Goal: Transaction & Acquisition: Register for event/course

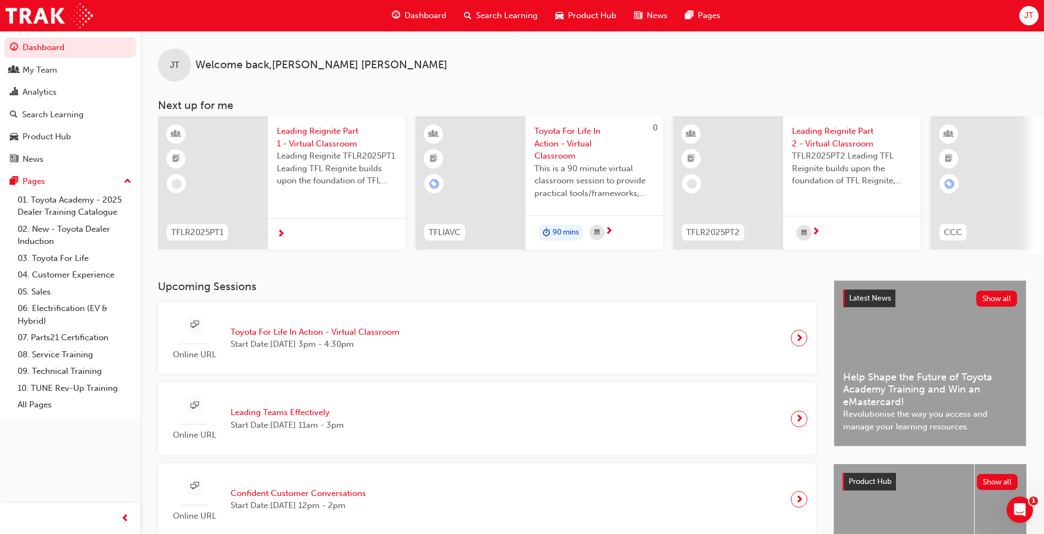
click at [293, 331] on span "Toyota For Life In Action - Virtual Classroom" at bounding box center [314, 332] width 169 height 13
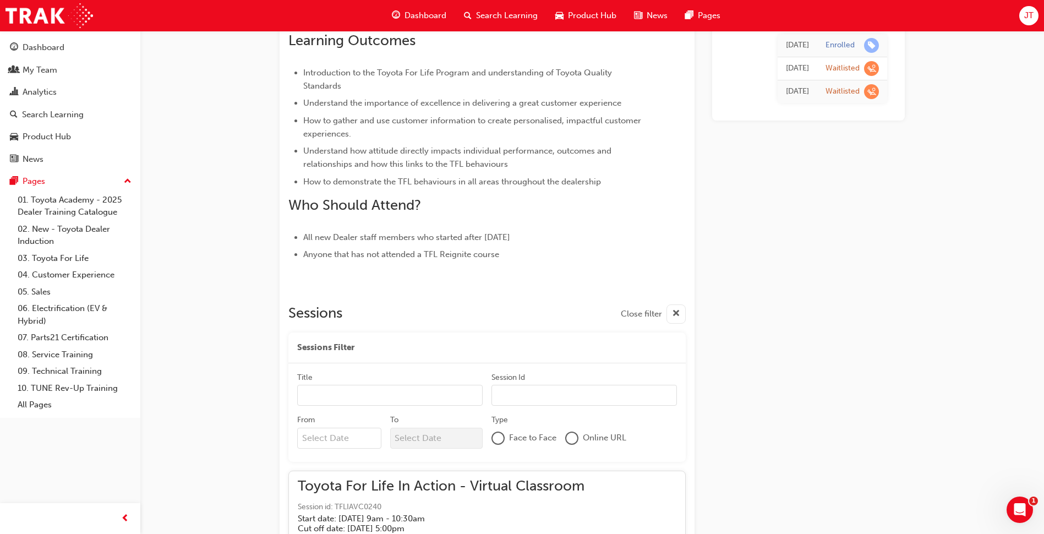
scroll to position [1232, 0]
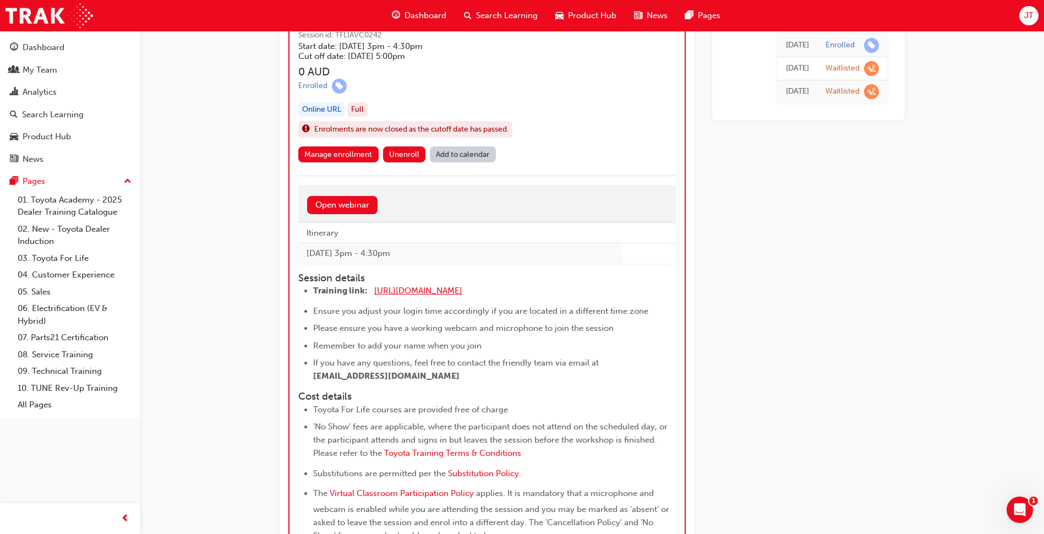
click at [412, 289] on span "[URL][DOMAIN_NAME]" at bounding box center [418, 290] width 88 height 10
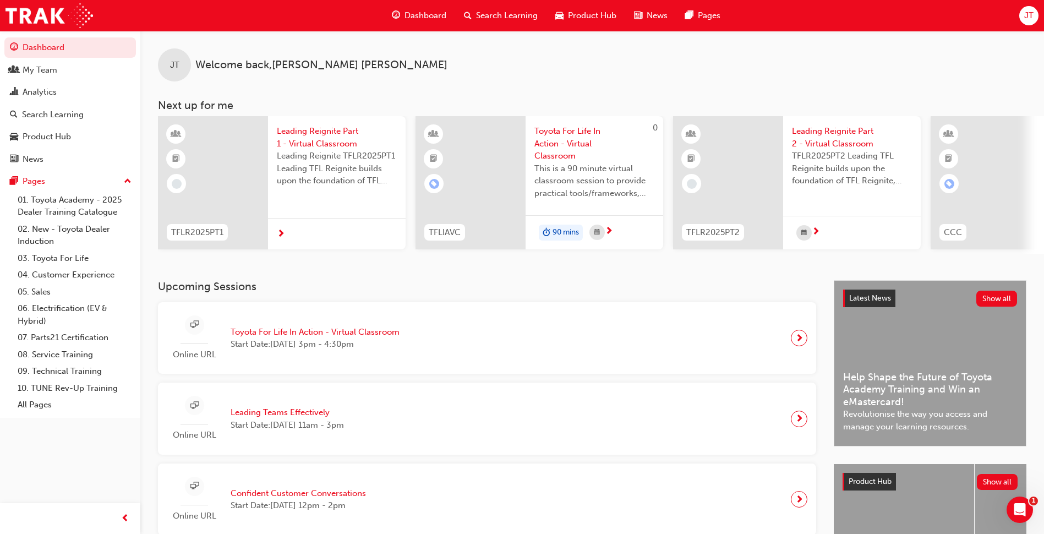
click at [337, 338] on span "Toyota For Life In Action - Virtual Classroom" at bounding box center [314, 332] width 169 height 13
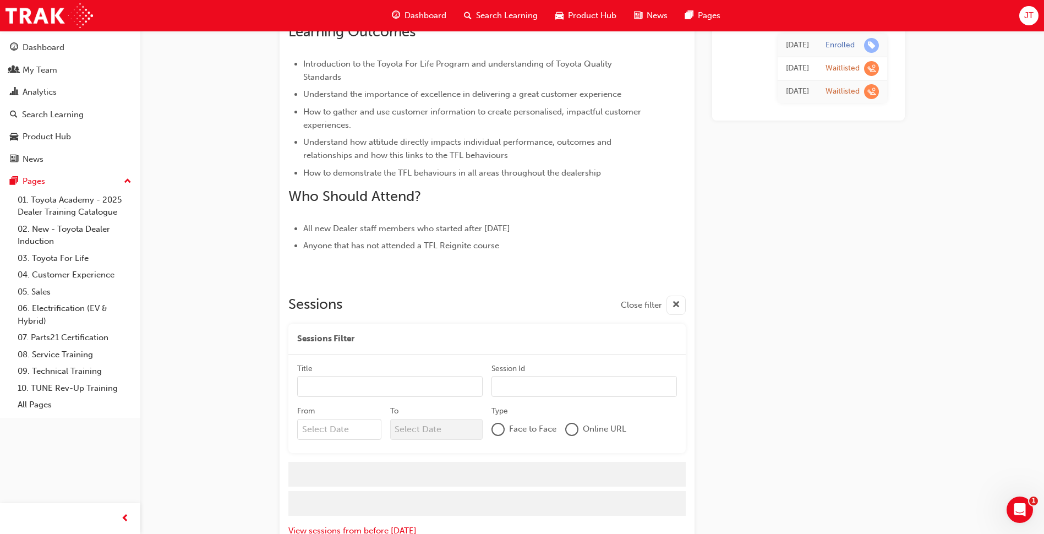
scroll to position [1232, 0]
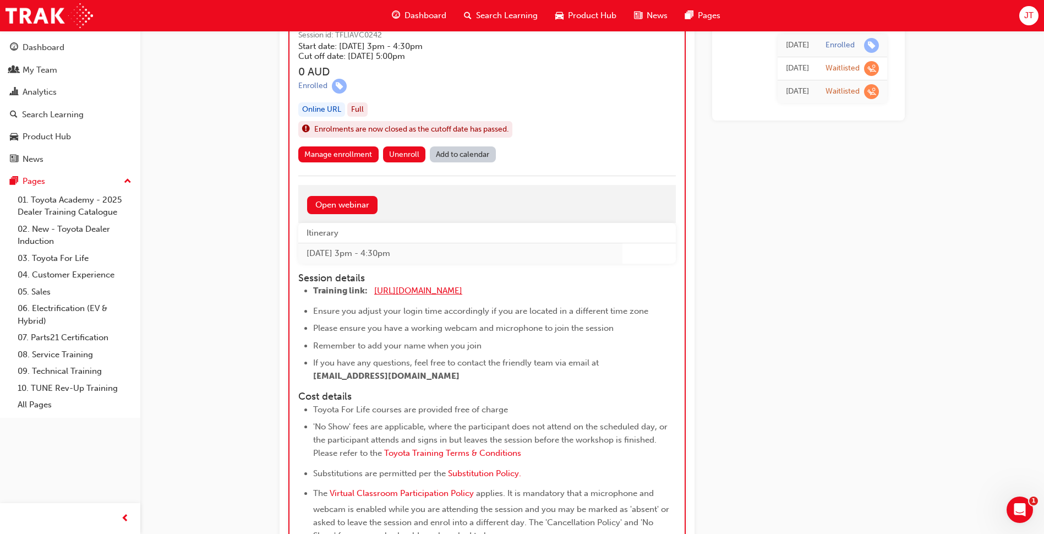
click at [420, 288] on span "[URL][DOMAIN_NAME]" at bounding box center [418, 290] width 88 height 10
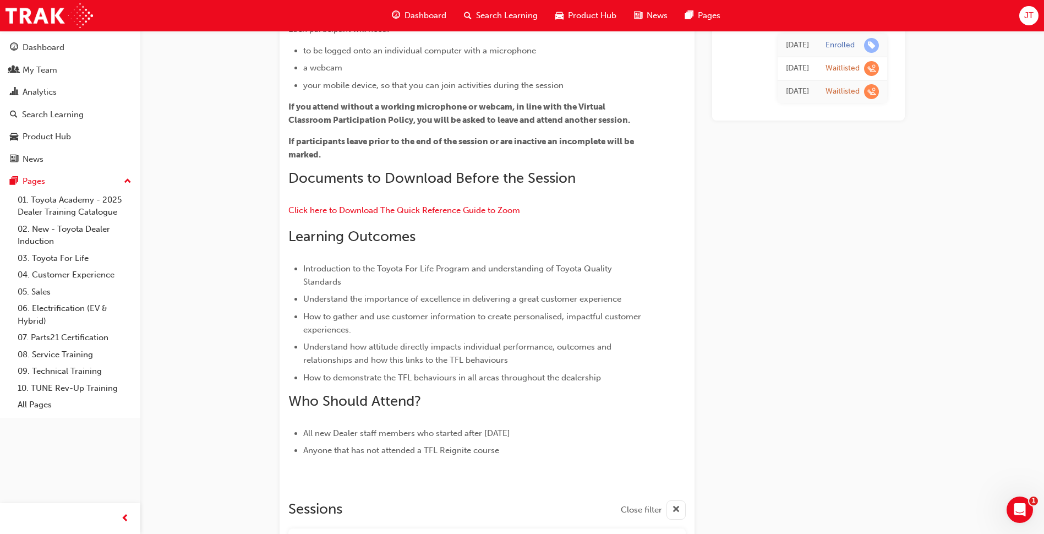
scroll to position [220, 0]
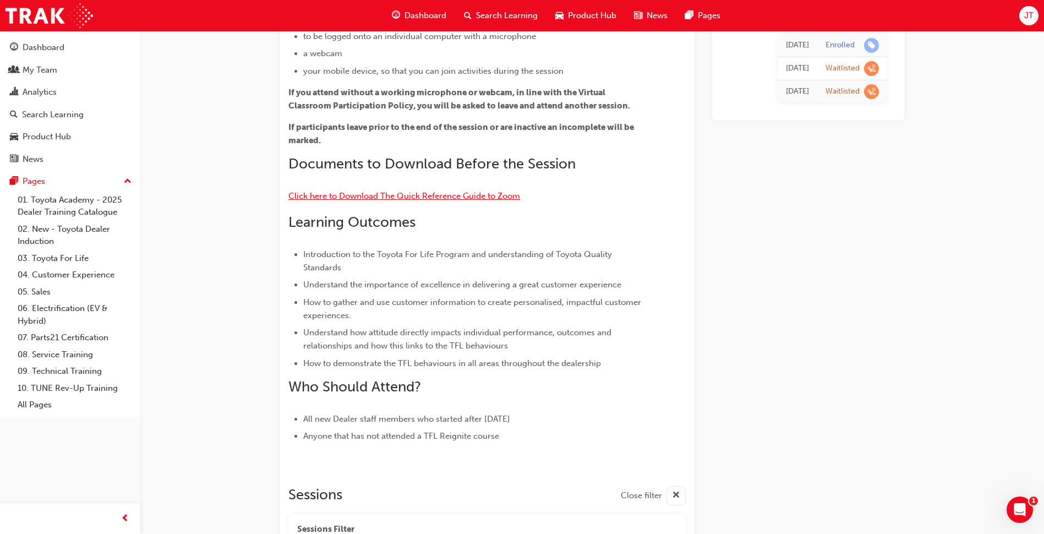
click at [392, 195] on span "Click here to Download The Quick Reference Guide to Zoom" at bounding box center [404, 196] width 232 height 10
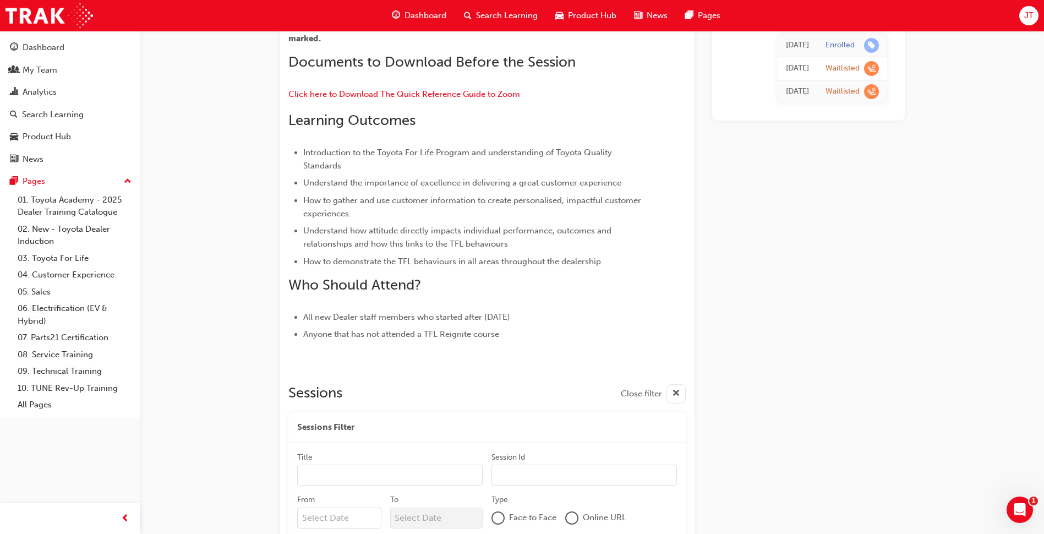
scroll to position [330, 0]
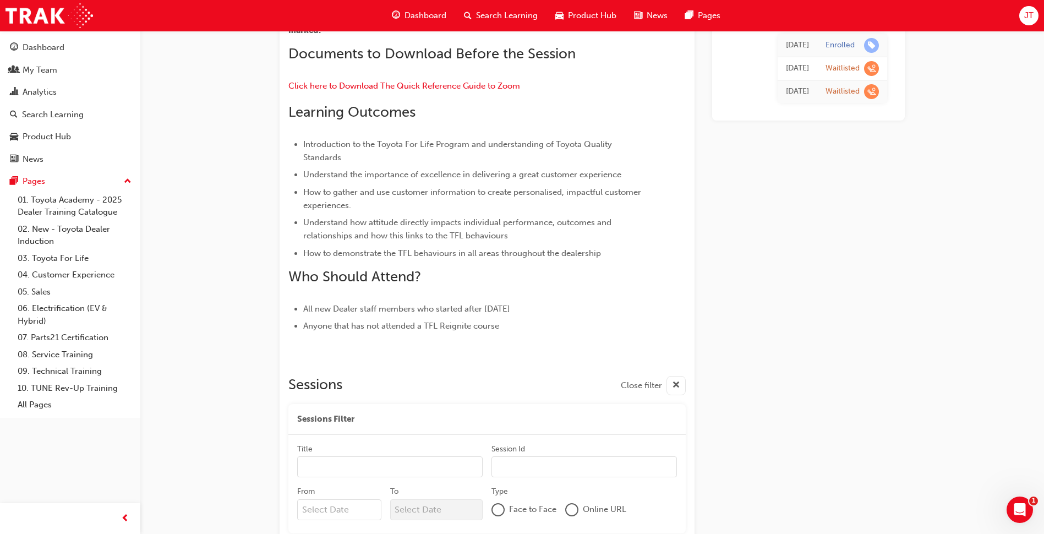
click at [680, 386] on div "button" at bounding box center [675, 385] width 19 height 19
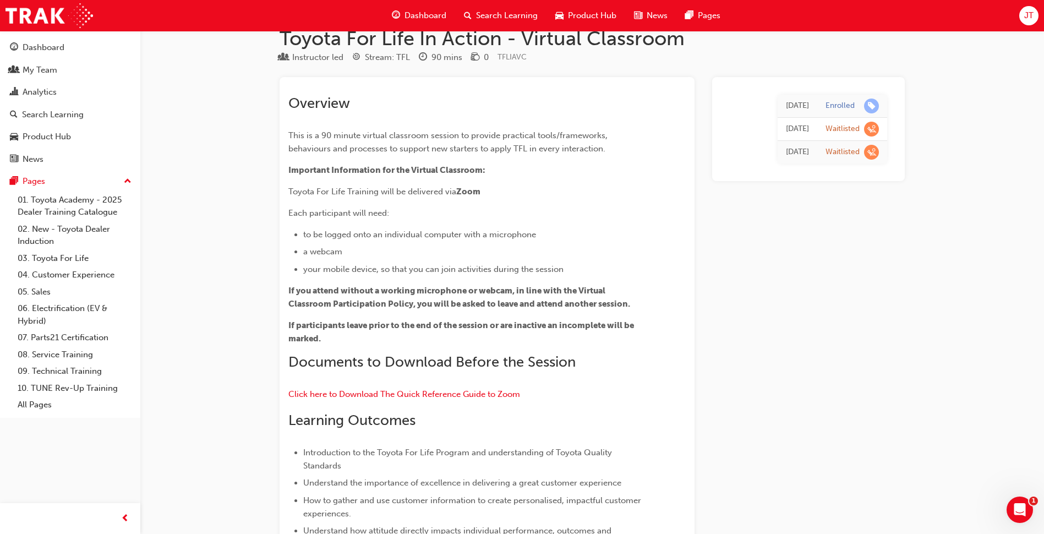
scroll to position [0, 0]
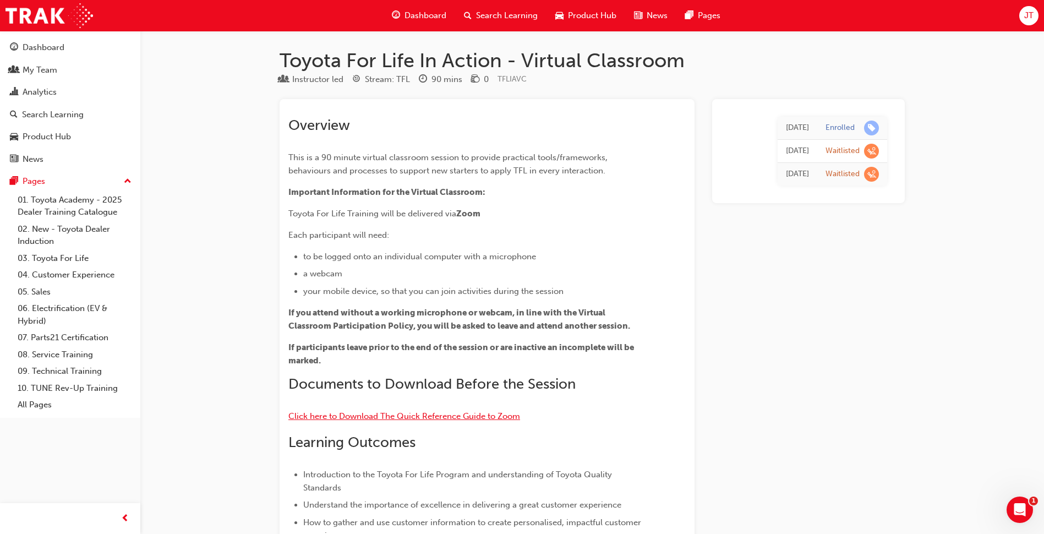
click at [337, 414] on span "Click here to Download The Quick Reference Guide to Zoom" at bounding box center [404, 416] width 232 height 10
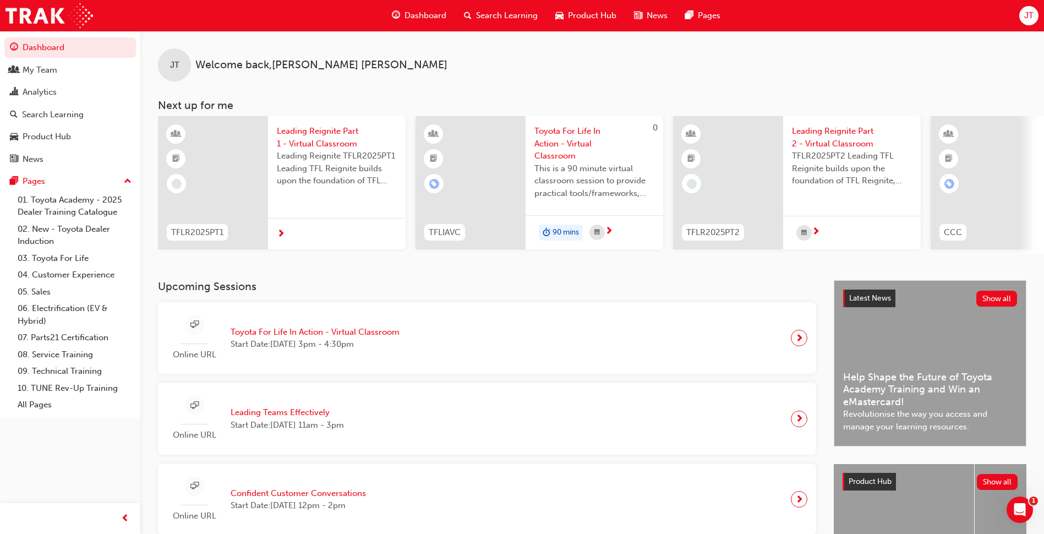
click at [324, 336] on span "Toyota For Life In Action - Virtual Classroom" at bounding box center [314, 332] width 169 height 13
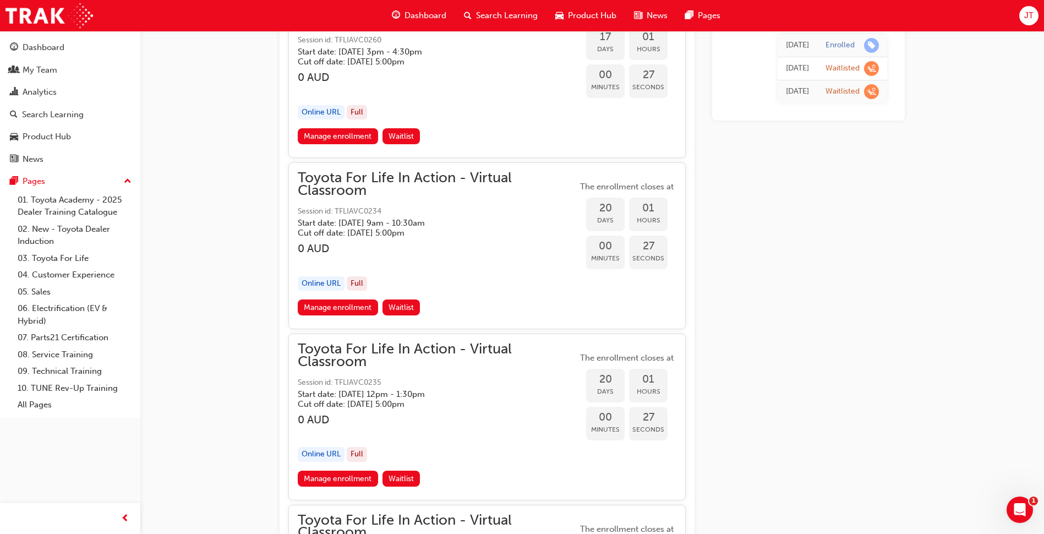
scroll to position [8673, 0]
